Goal: Information Seeking & Learning: Learn about a topic

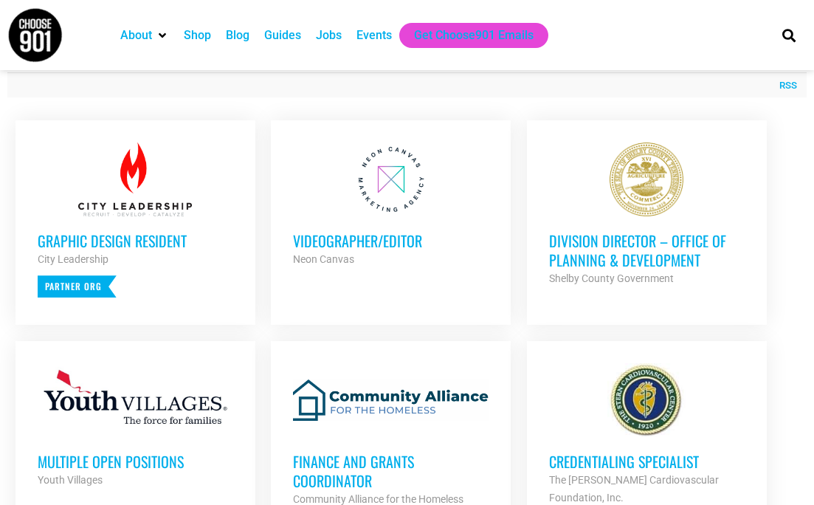
scroll to position [583, 0]
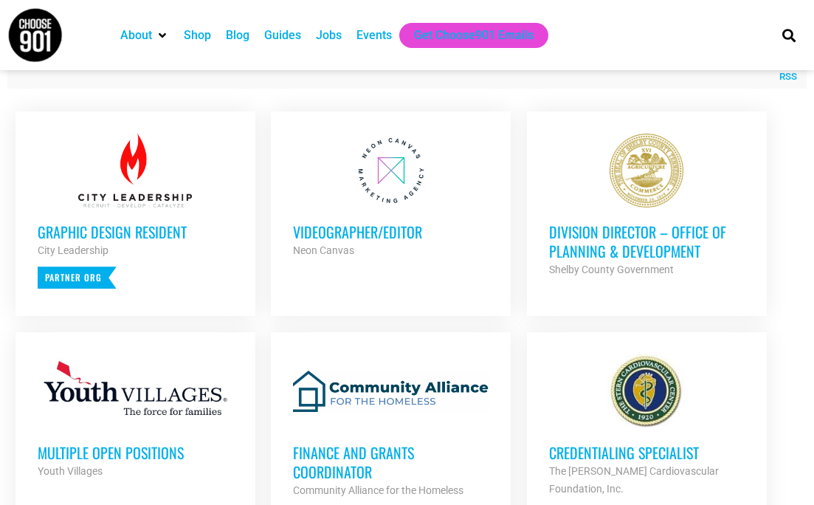
click at [594, 267] on strong "Shelby County Government" at bounding box center [611, 270] width 125 height 12
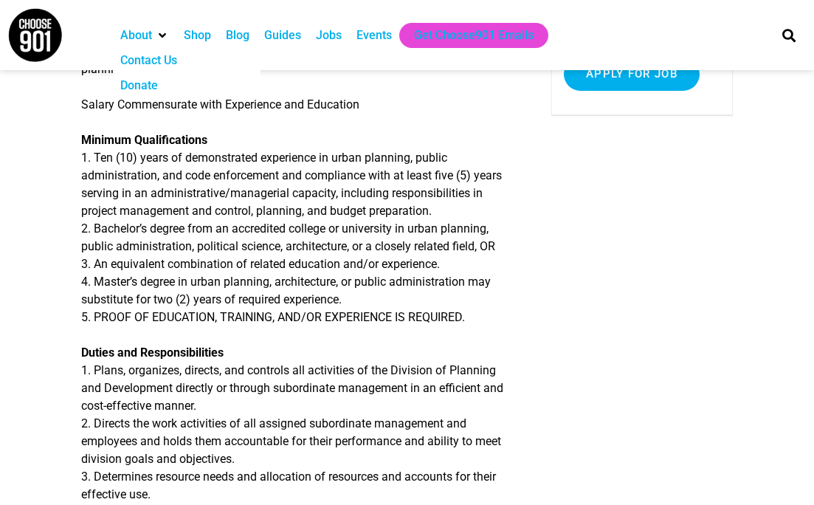
scroll to position [322, 0]
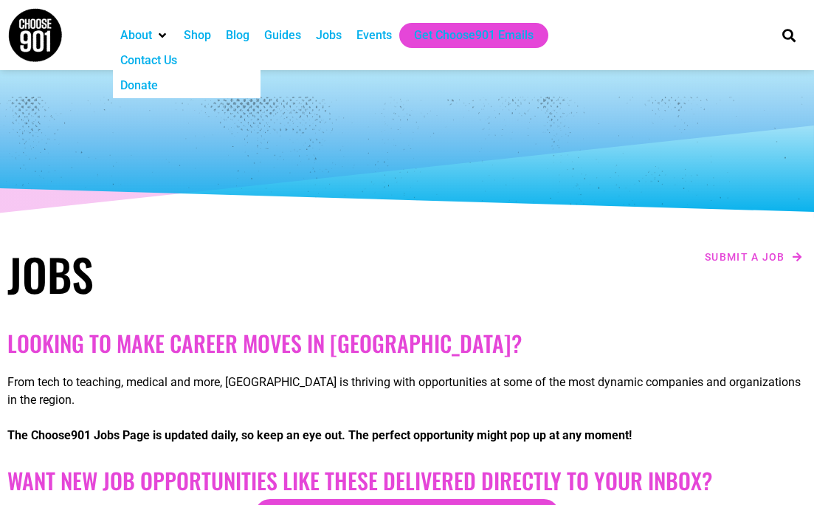
click at [41, 18] on img at bounding box center [34, 34] width 55 height 55
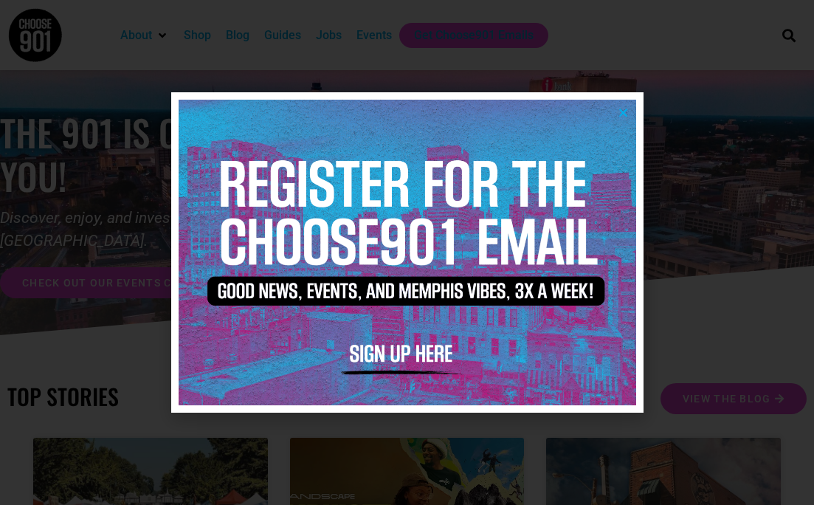
click at [622, 112] on icon "Close" at bounding box center [623, 112] width 11 height 11
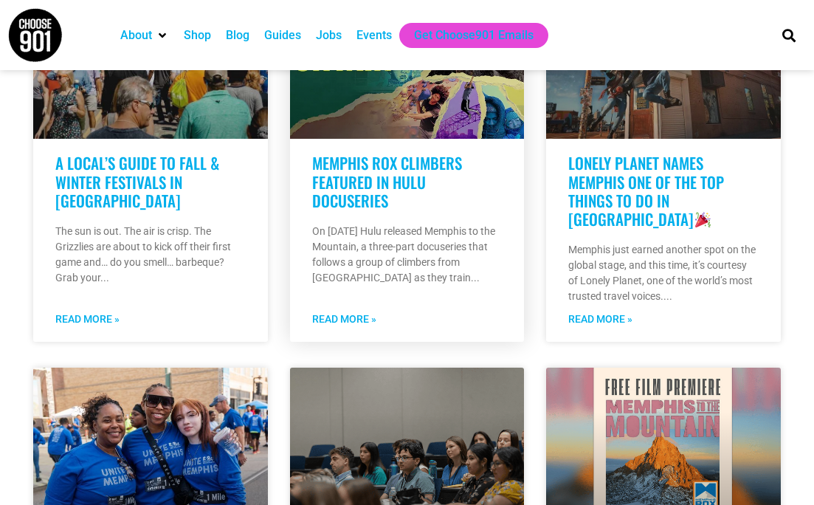
scroll to position [479, 0]
